Goal: Information Seeking & Learning: Learn about a topic

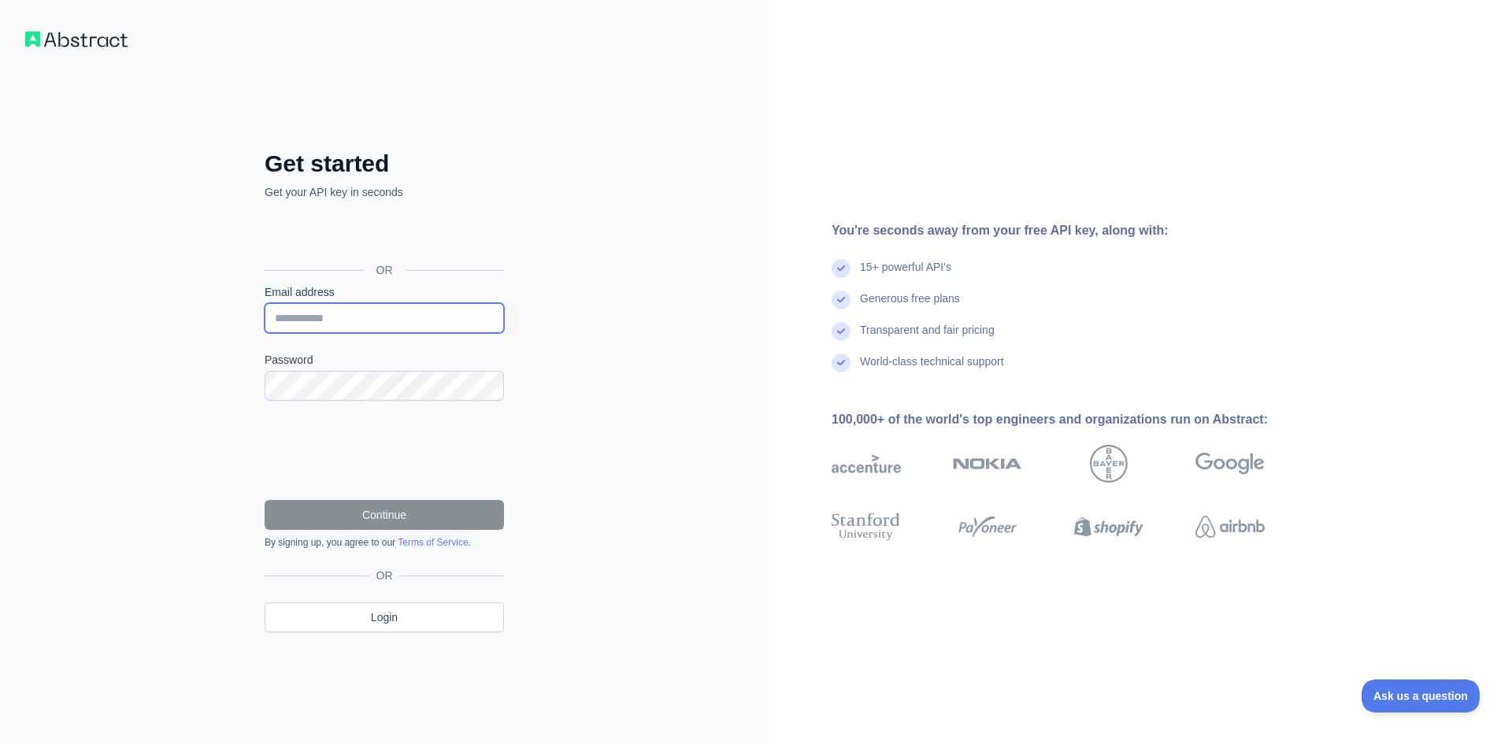
click at [391, 318] on input "Email address" at bounding box center [384, 318] width 239 height 30
type input "**********"
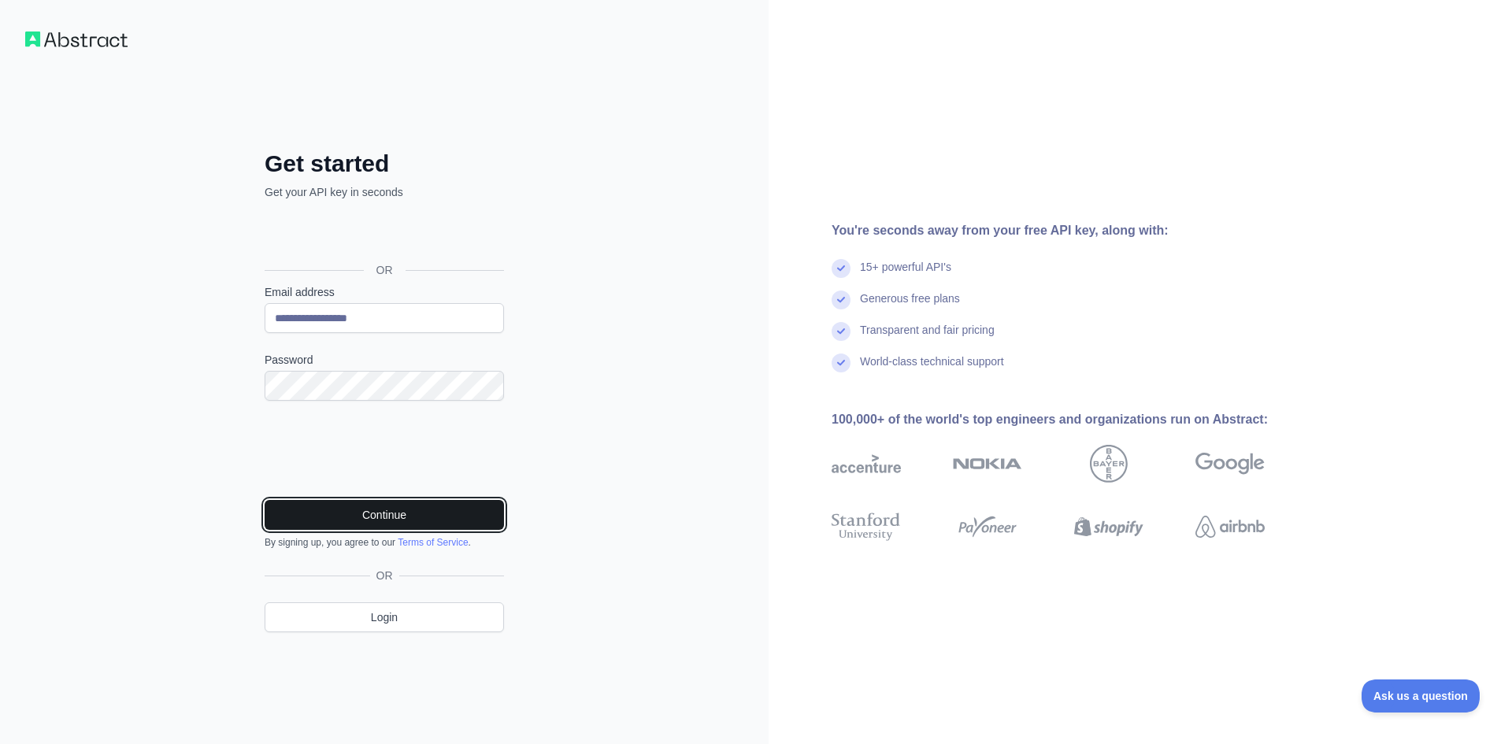
click at [438, 509] on button "Continue" at bounding box center [384, 515] width 239 height 30
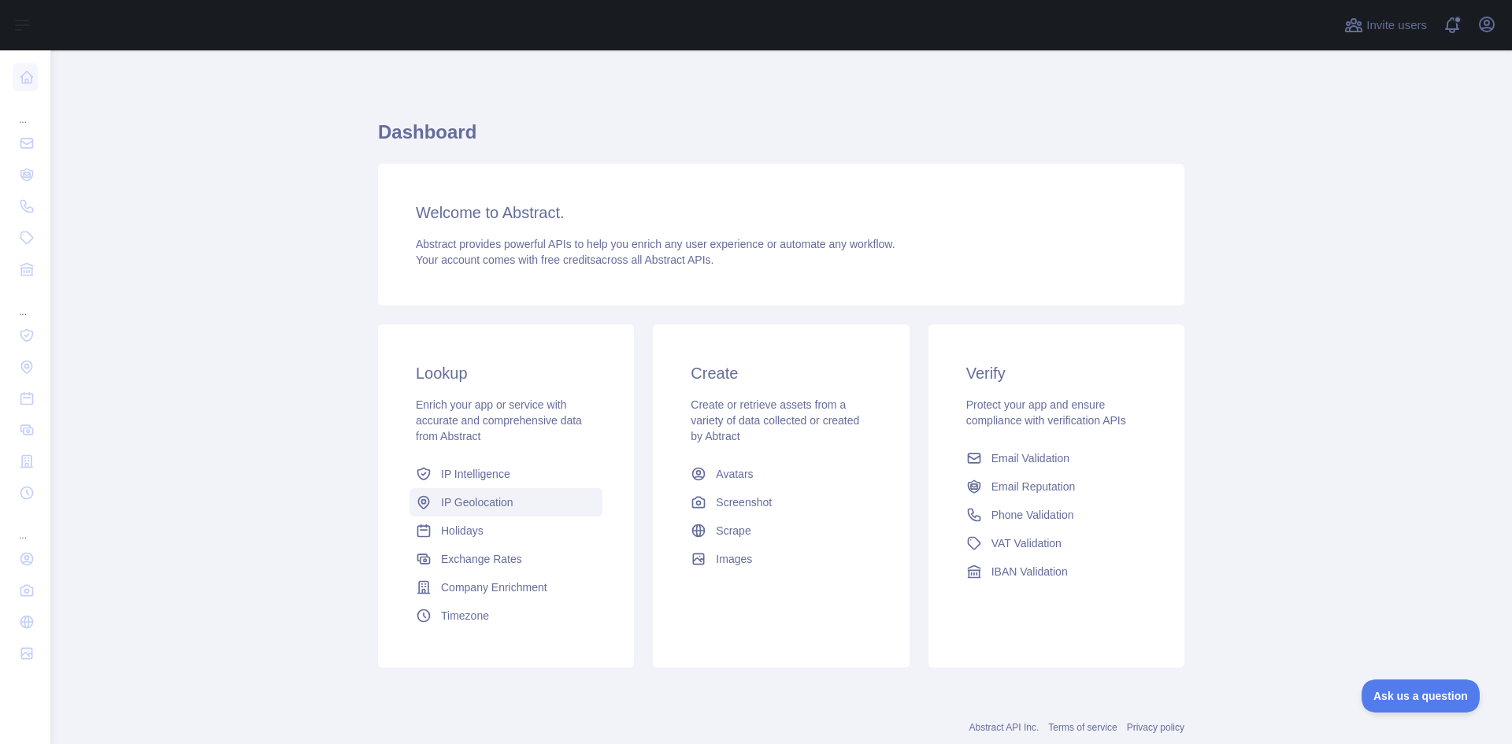
click at [489, 502] on span "IP Geolocation" at bounding box center [477, 503] width 72 height 16
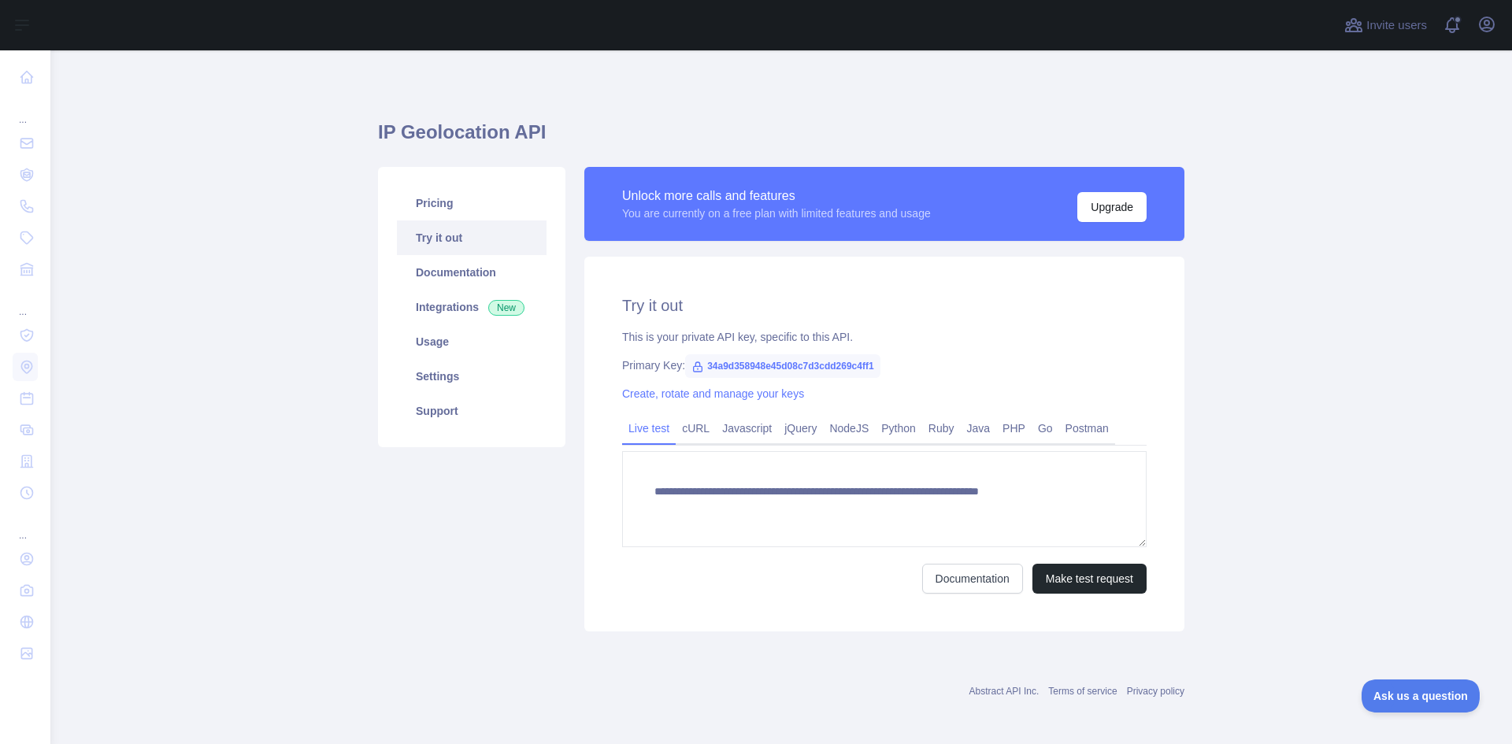
type textarea "**********"
click at [742, 432] on link "Javascript" at bounding box center [747, 428] width 62 height 25
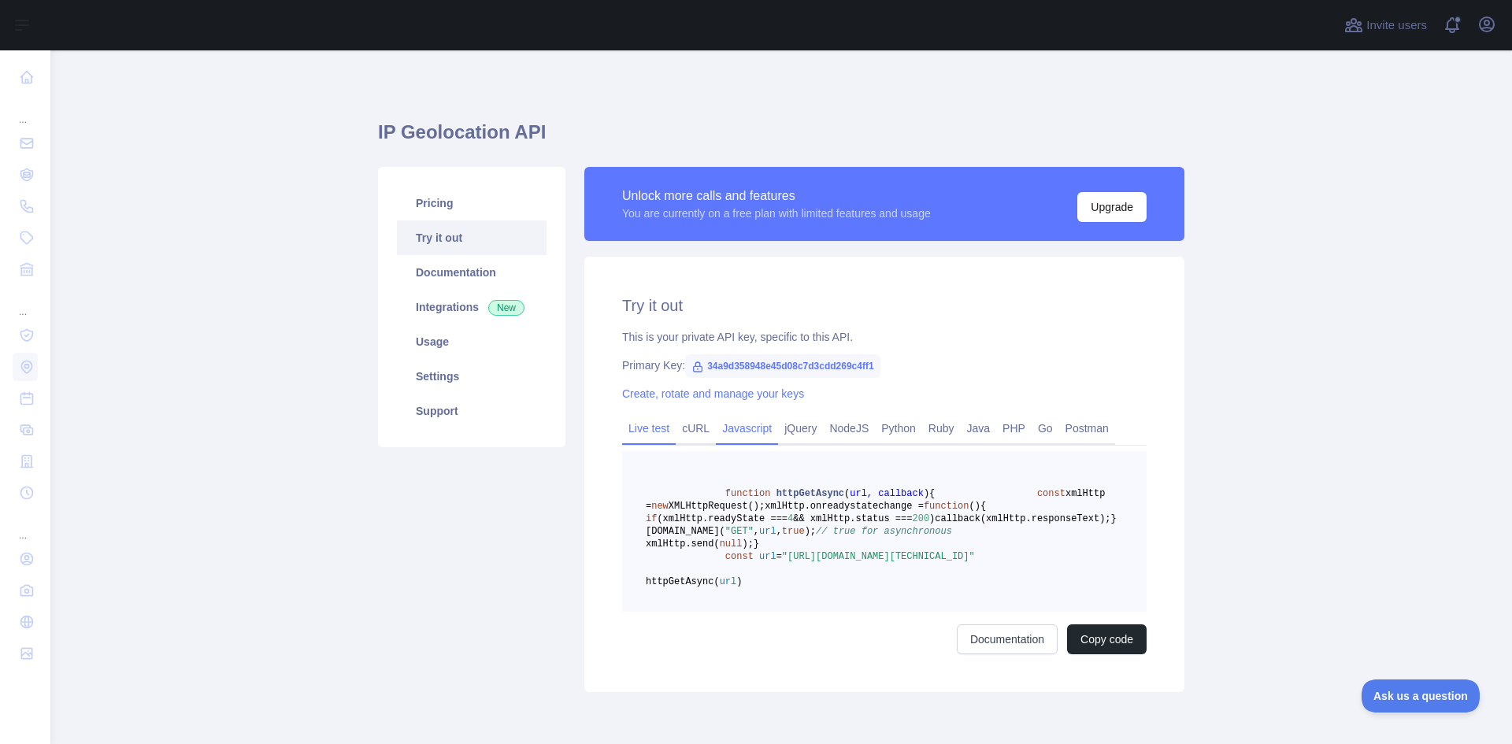
click at [639, 434] on link "Live test" at bounding box center [649, 428] width 54 height 25
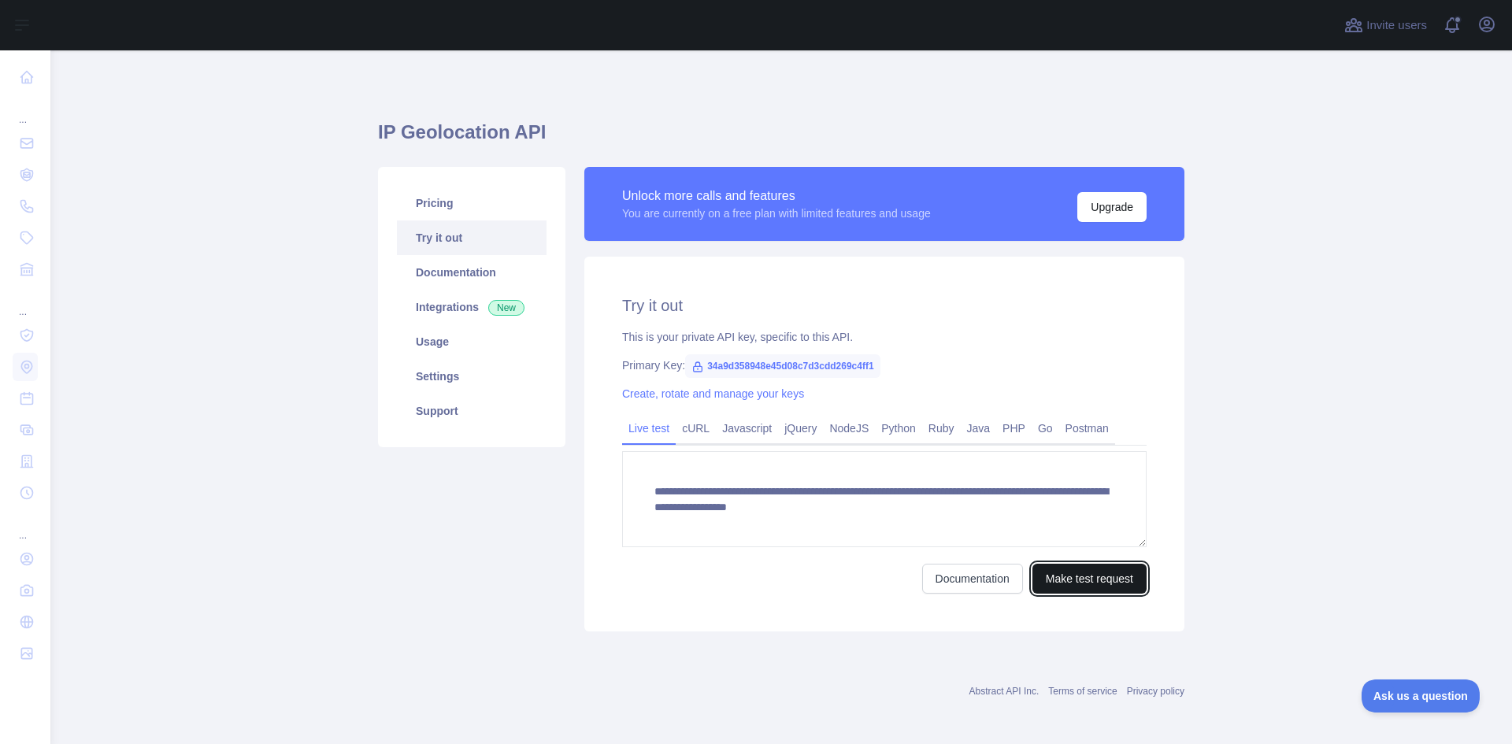
click at [1081, 585] on button "Make test request" at bounding box center [1089, 579] width 114 height 30
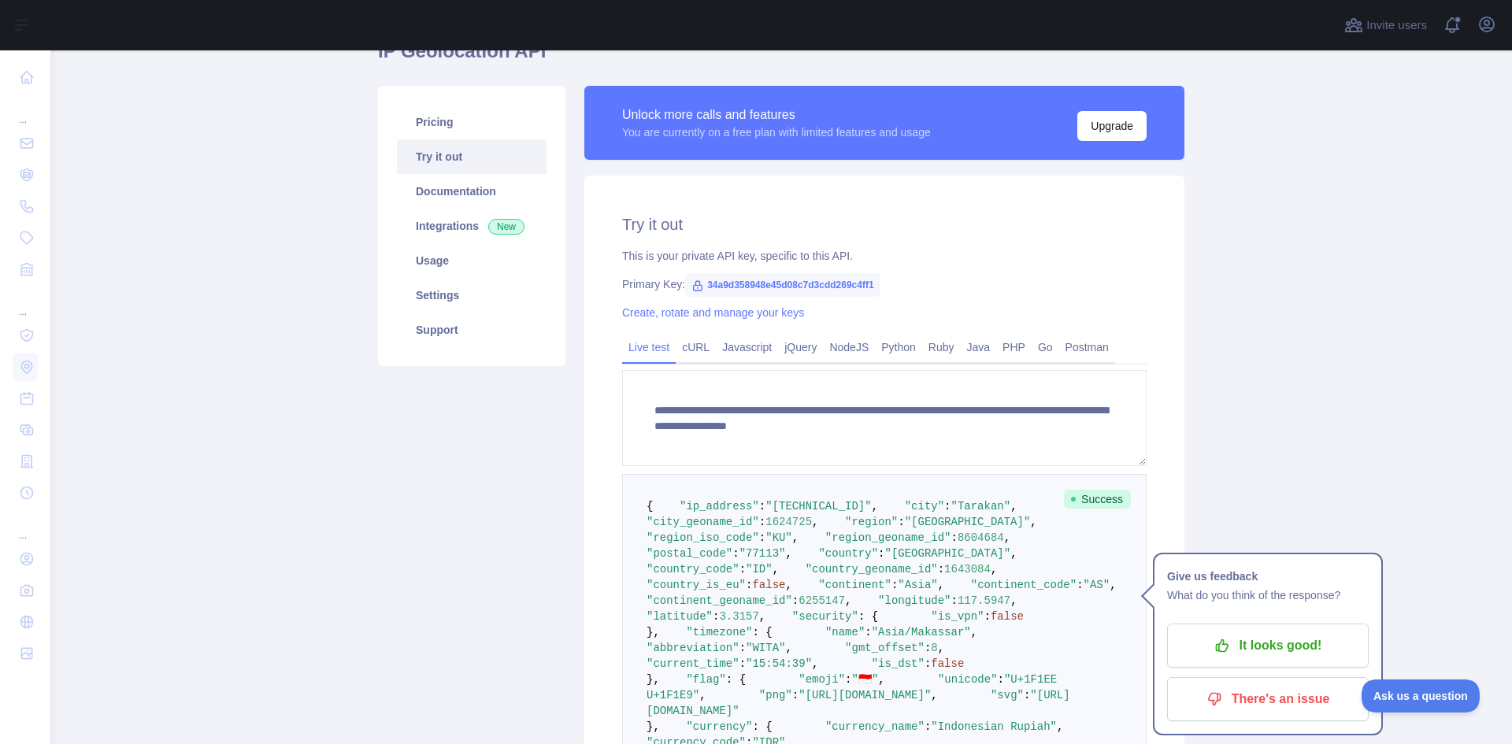
scroll to position [72, 0]
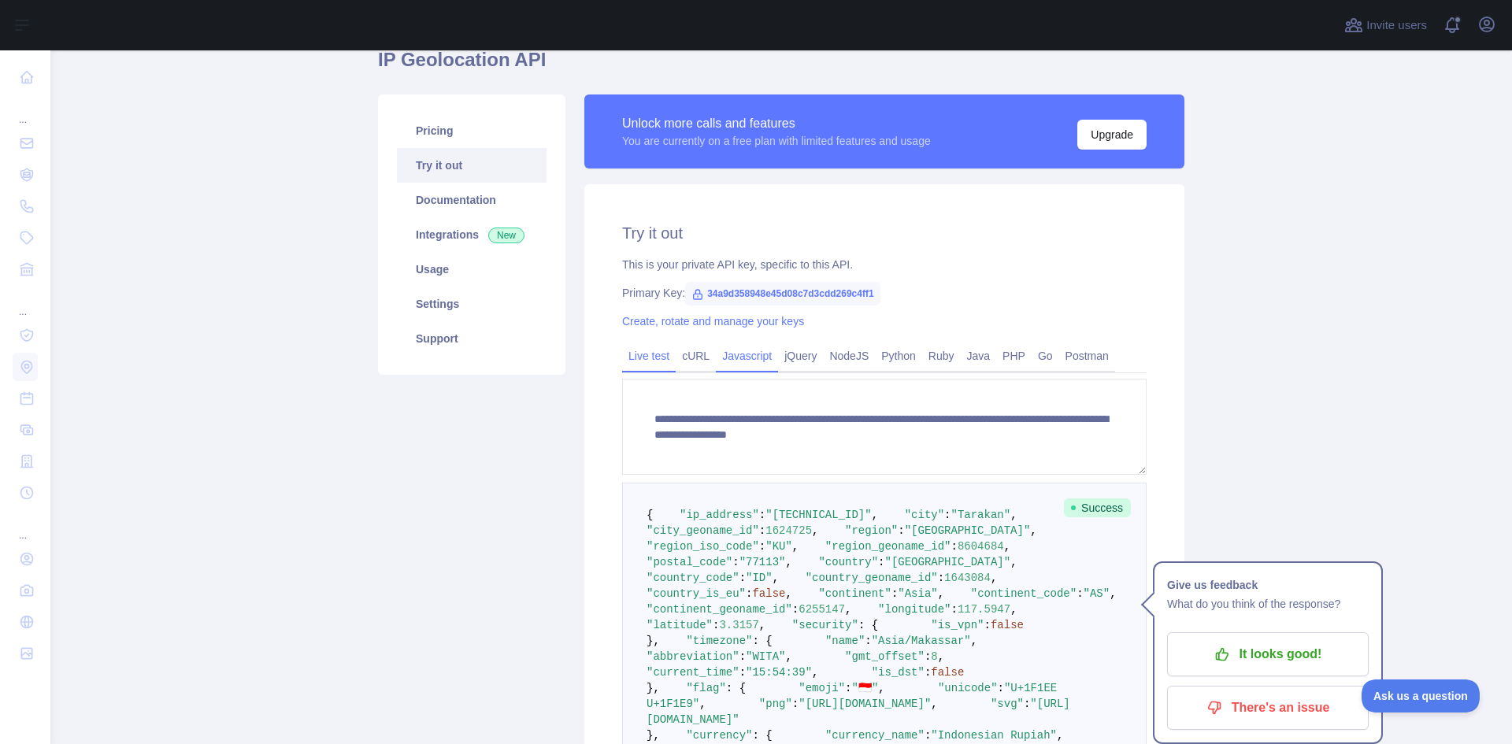
click at [755, 357] on link "Javascript" at bounding box center [747, 355] width 62 height 25
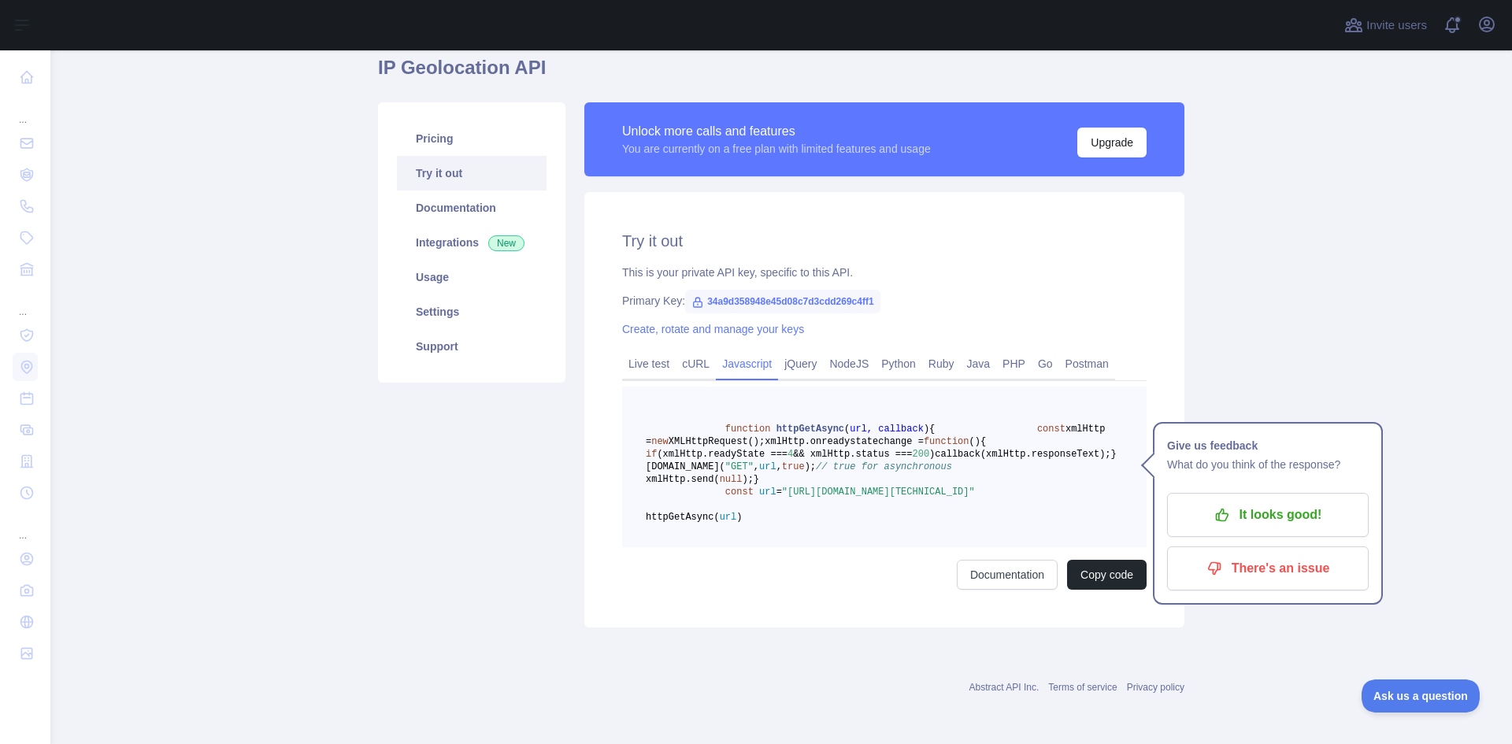
scroll to position [73, 0]
click at [1405, 369] on main "IP Geolocation API Pricing Try it out Documentation Integrations New Usage Sett…" at bounding box center [781, 397] width 1462 height 694
click at [480, 210] on link "Documentation" at bounding box center [472, 208] width 150 height 35
click at [467, 240] on link "Integrations New" at bounding box center [472, 242] width 150 height 35
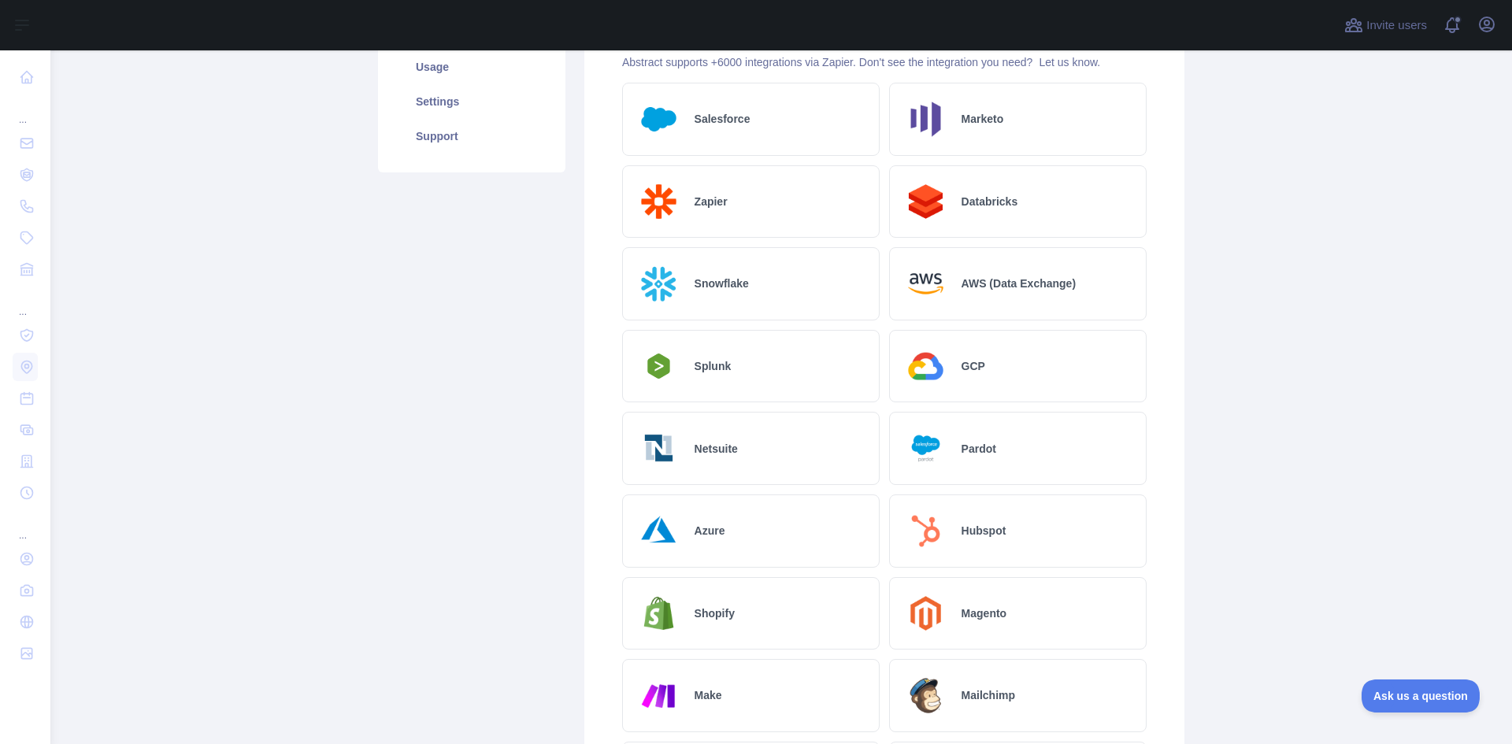
scroll to position [196, 0]
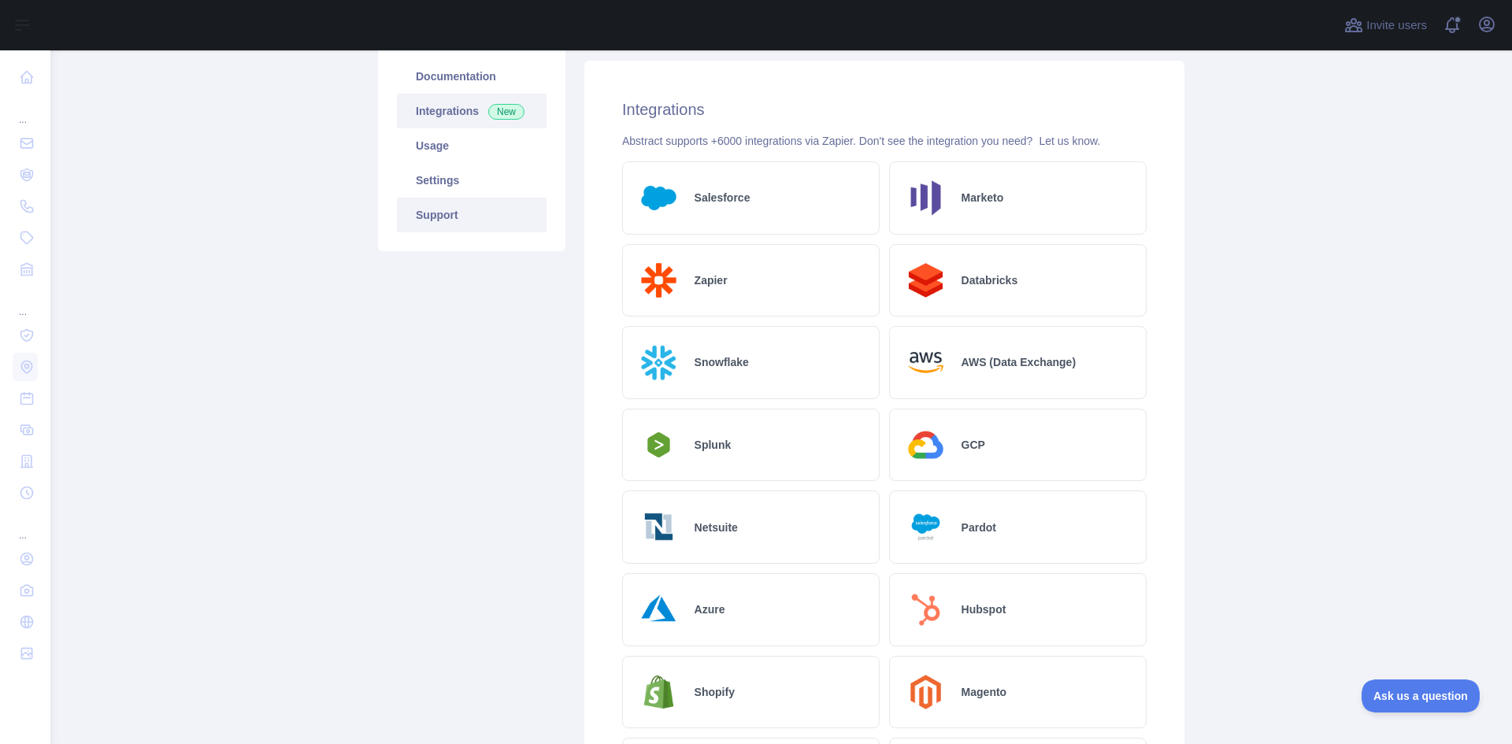
click at [451, 224] on link "Support" at bounding box center [472, 215] width 150 height 35
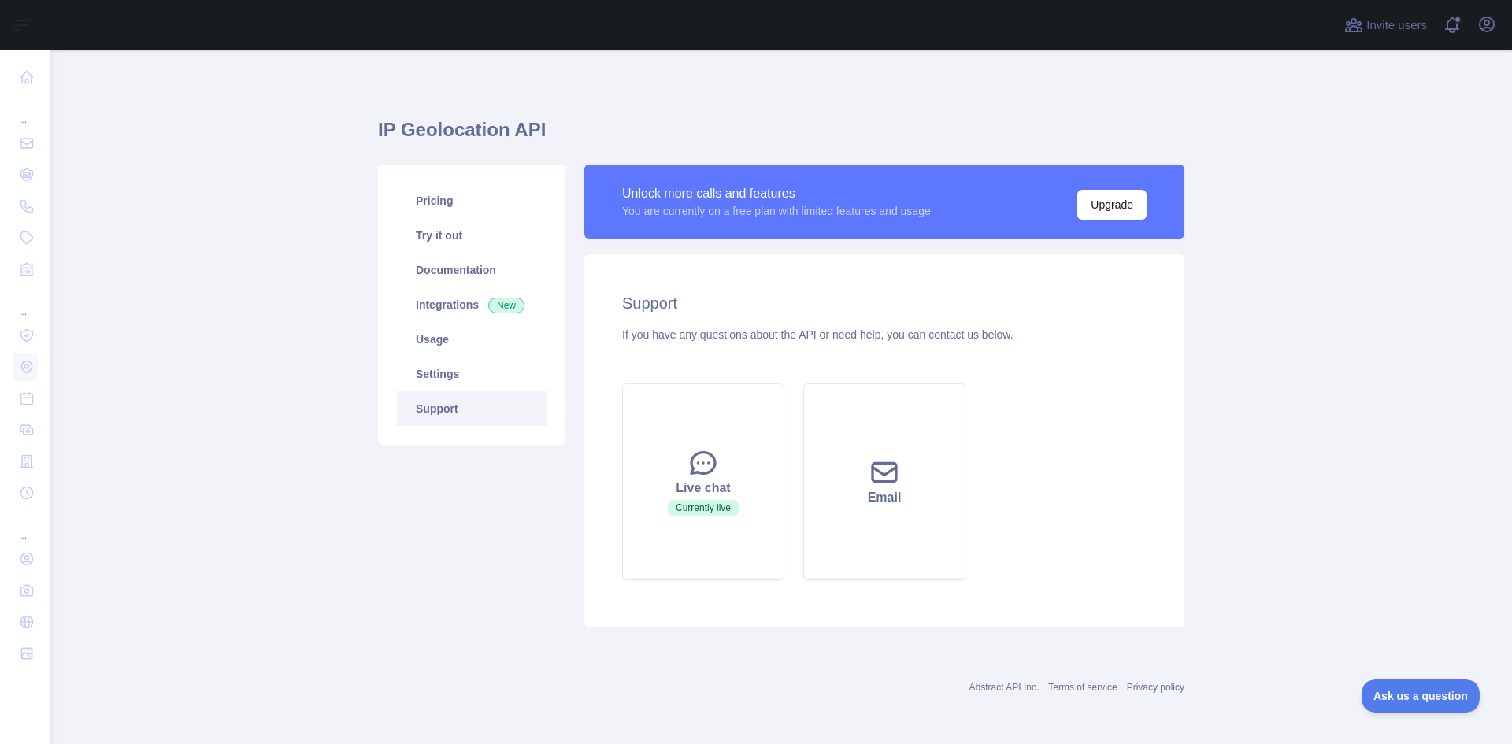
scroll to position [2, 0]
click at [459, 342] on link "Usage" at bounding box center [472, 339] width 150 height 35
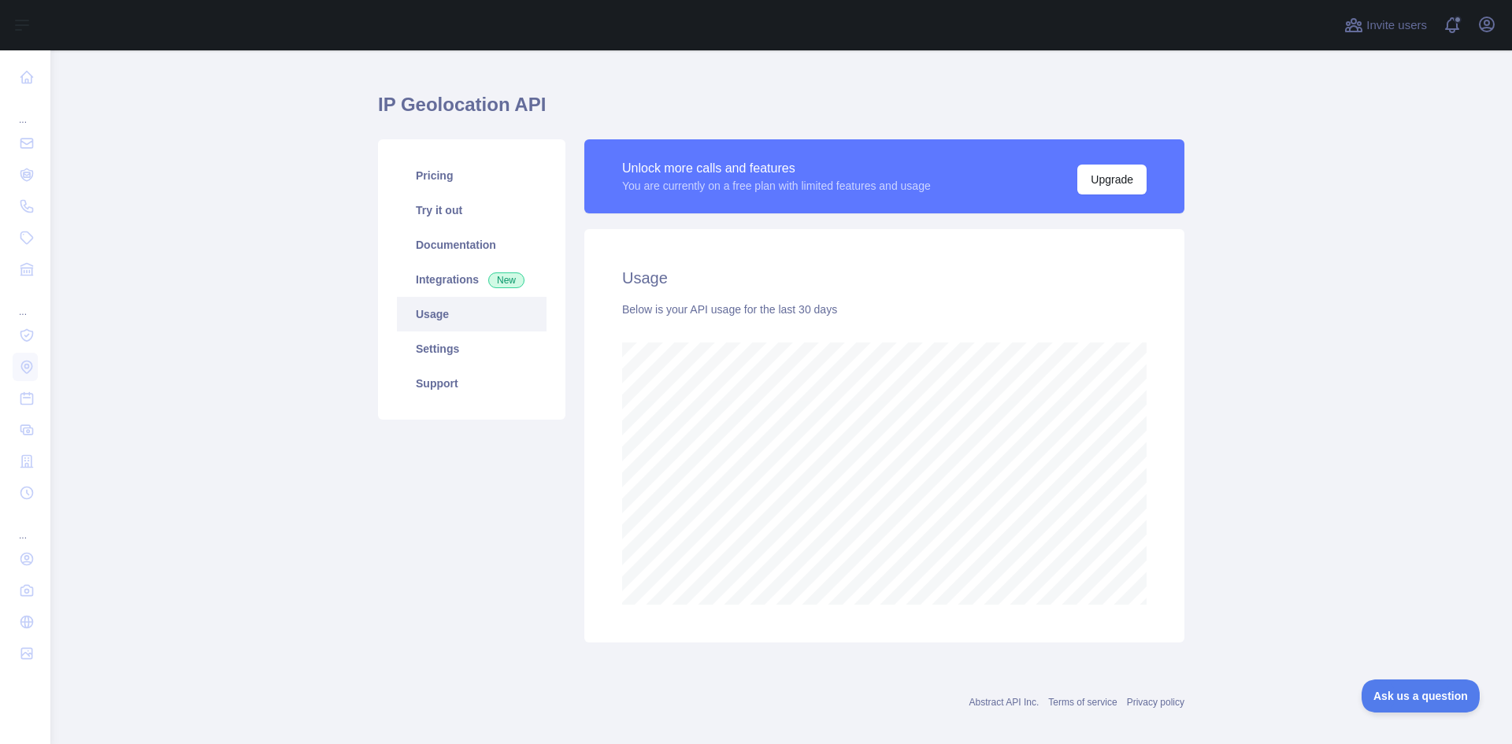
scroll to position [43, 0]
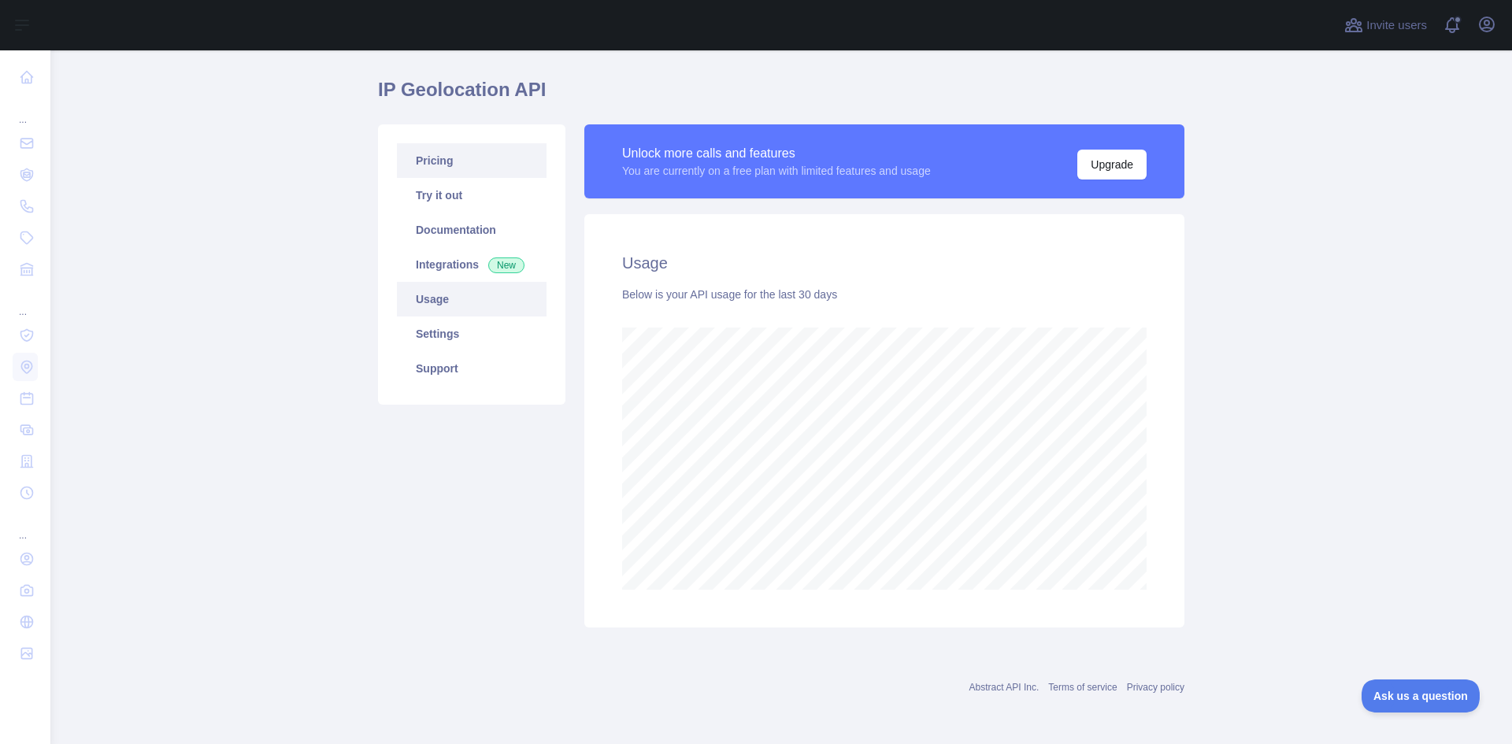
click at [469, 172] on link "Pricing" at bounding box center [472, 160] width 150 height 35
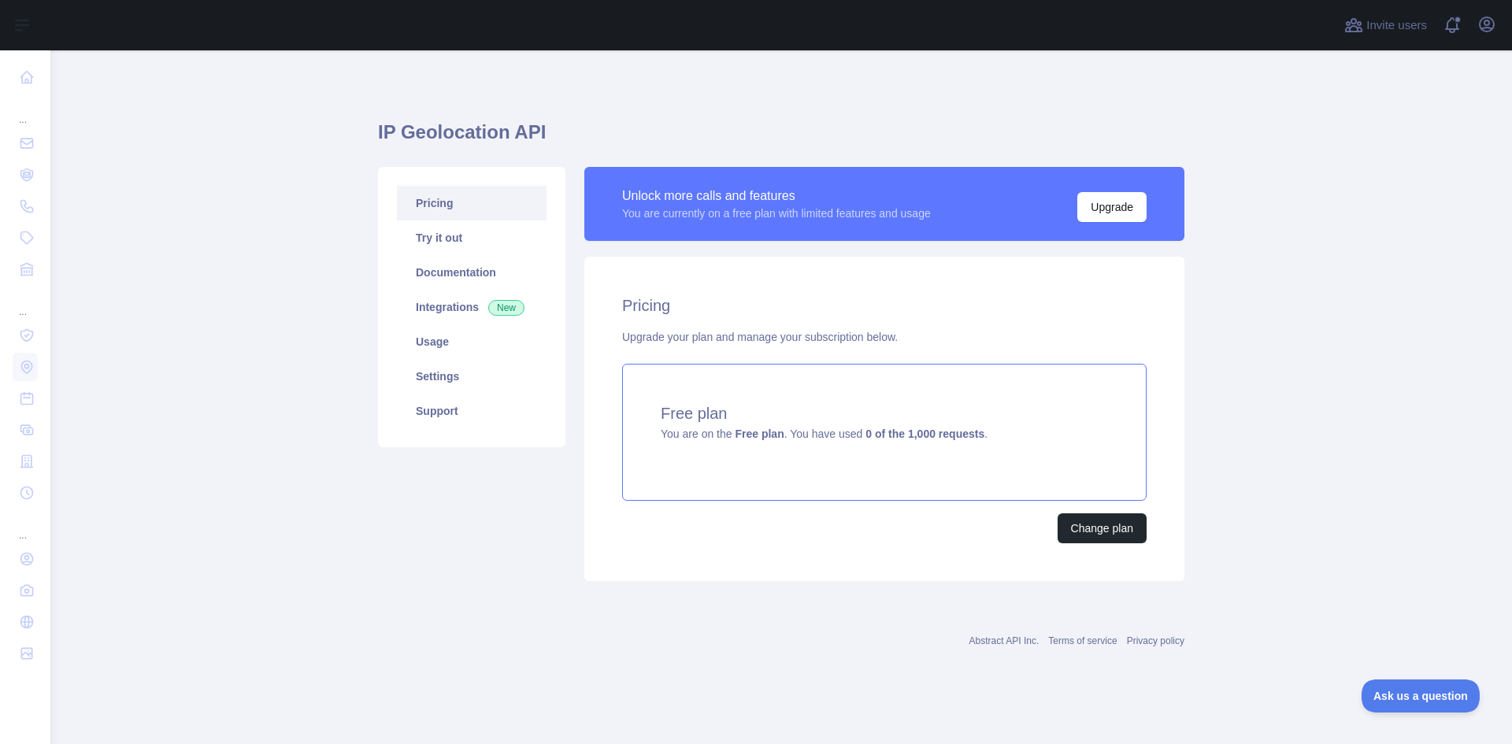
click at [750, 443] on div "Free plan You are on the Free plan . You have used 0 of the 1,000 requests ." at bounding box center [884, 432] width 525 height 137
click at [499, 237] on link "Try it out" at bounding box center [472, 238] width 150 height 35
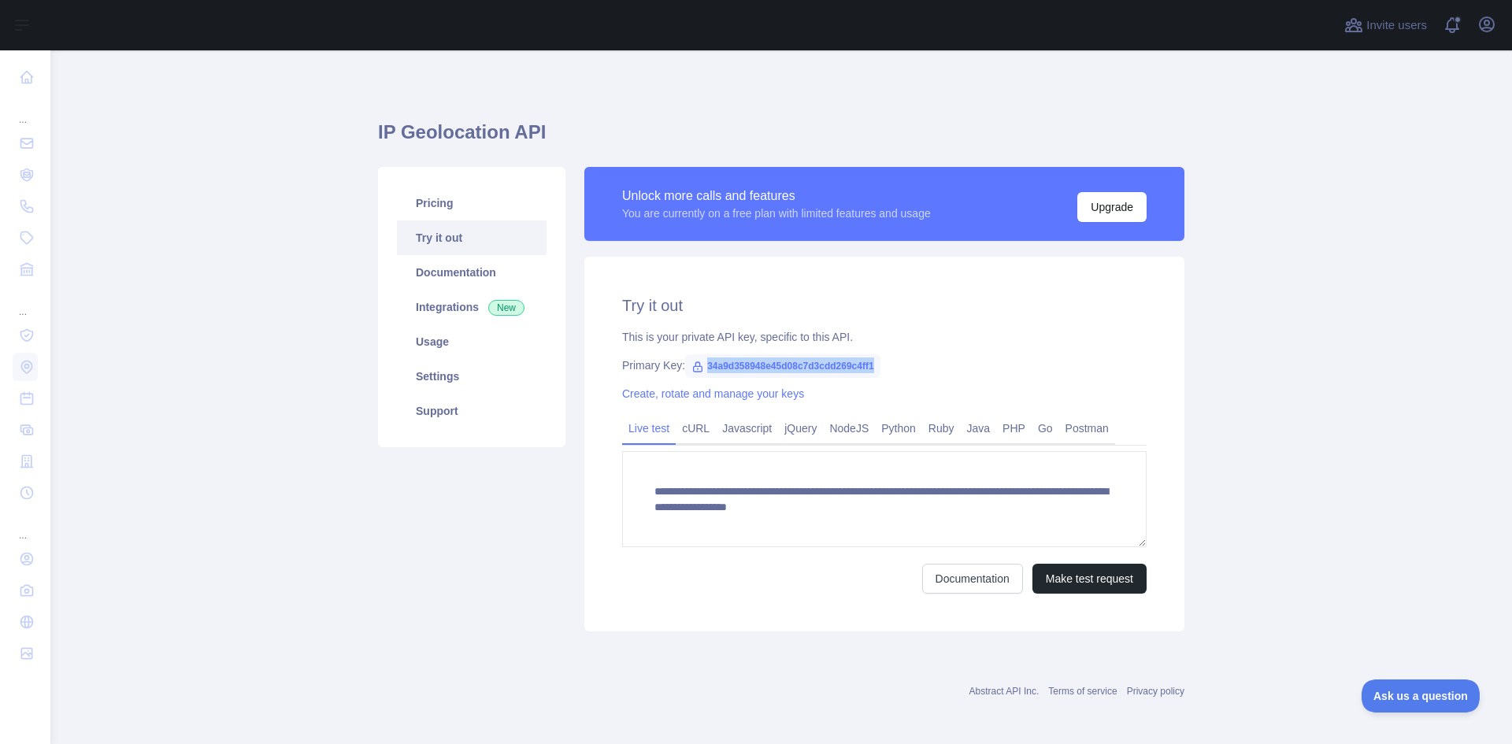
drag, startPoint x: 698, startPoint y: 365, endPoint x: 892, endPoint y: 345, distance: 195.6
click at [892, 345] on div "**********" at bounding box center [884, 444] width 600 height 375
copy span "34a9d358948e45d08c7d3cdd269c4ff1"
